Goal: Transaction & Acquisition: Purchase product/service

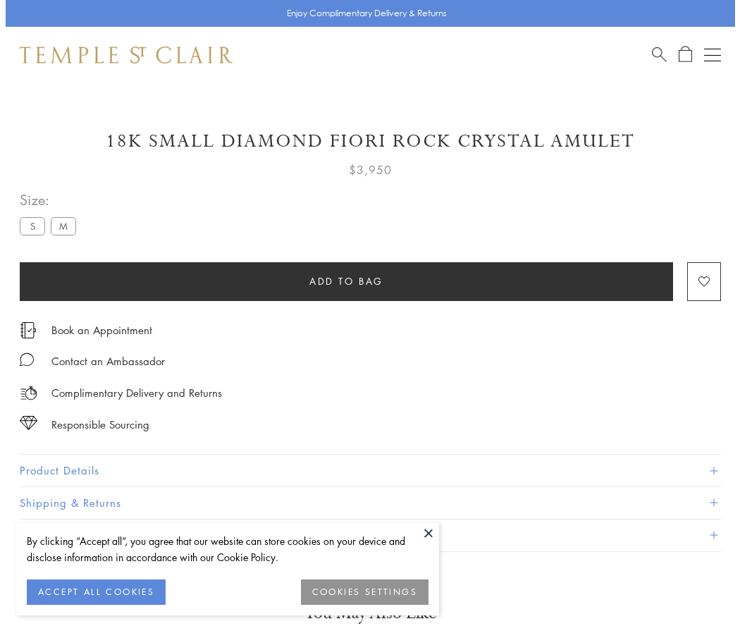
scroll to position [44, 0]
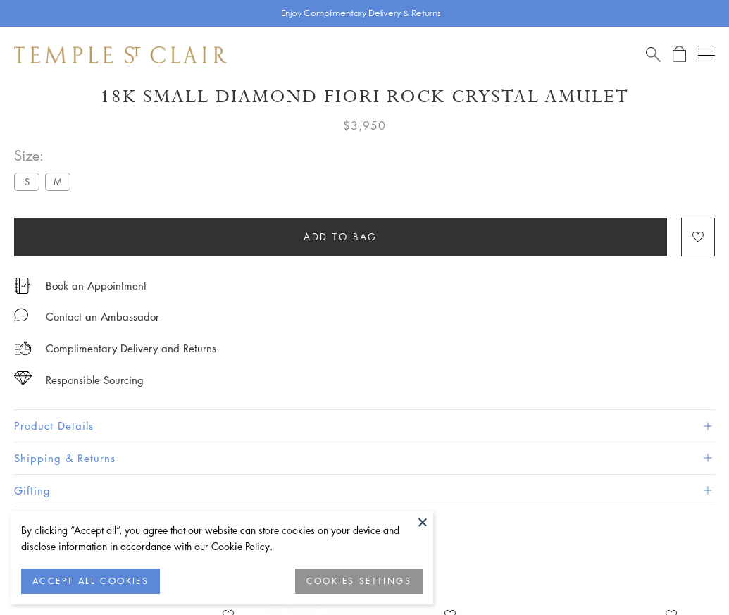
click at [340, 236] on span "Add to bag" at bounding box center [341, 236] width 74 height 15
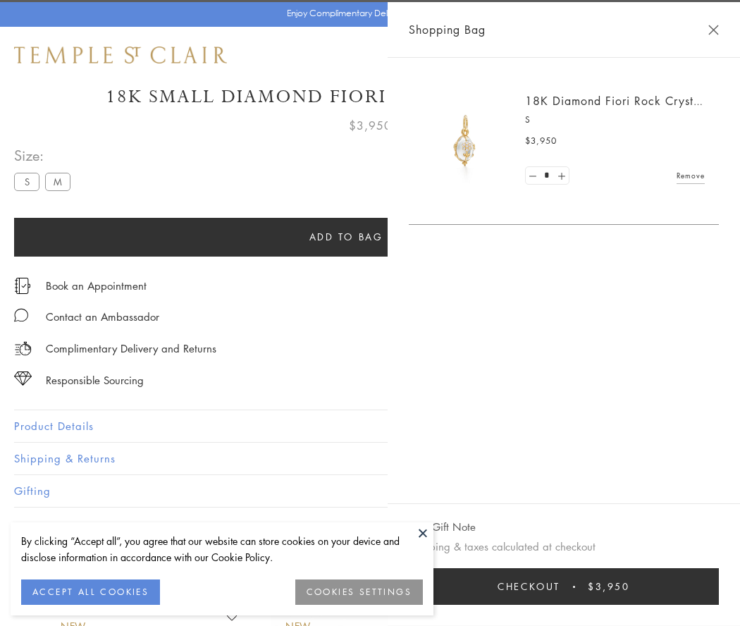
click at [564, 586] on button "Checkout $3,950" at bounding box center [564, 586] width 310 height 37
